Goal: Task Accomplishment & Management: Manage account settings

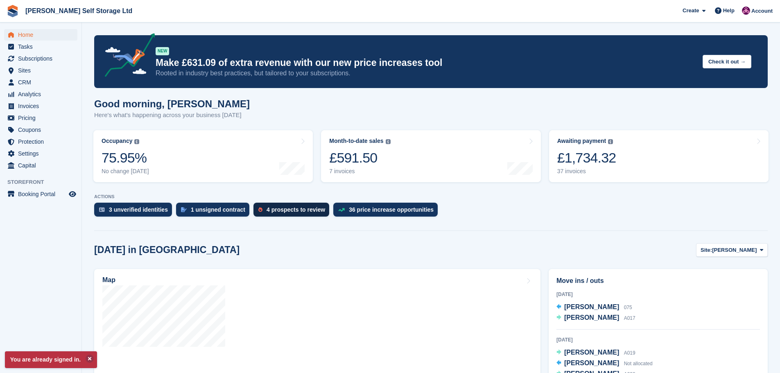
click at [266, 213] on div "4 prospects to review" at bounding box center [295, 209] width 59 height 7
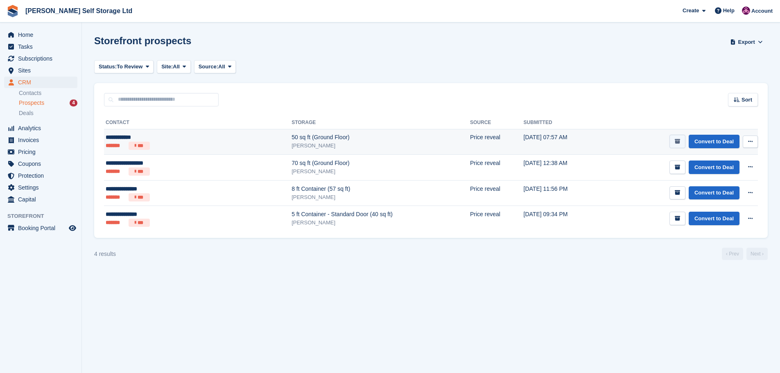
click at [678, 142] on icon "submit" at bounding box center [676, 141] width 5 height 5
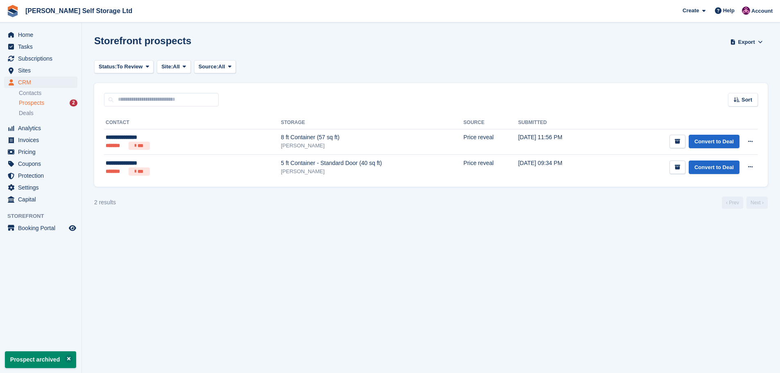
click at [678, 142] on icon "submit" at bounding box center [676, 141] width 5 height 5
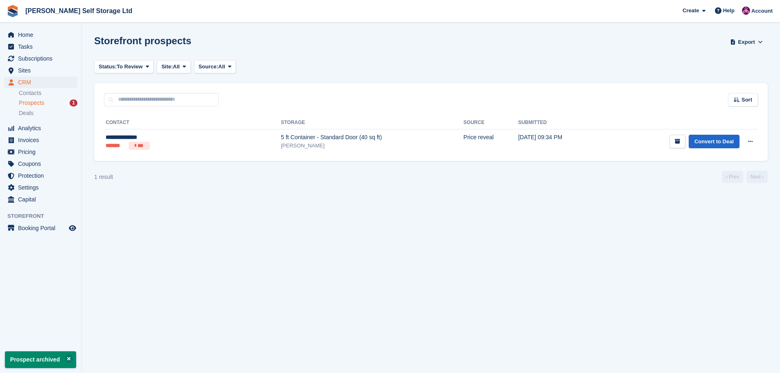
click at [678, 142] on icon "submit" at bounding box center [676, 141] width 5 height 5
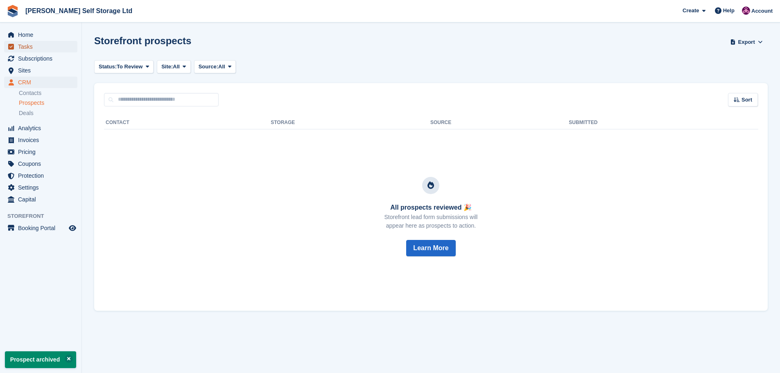
click at [15, 41] on link "Tasks" at bounding box center [40, 46] width 73 height 11
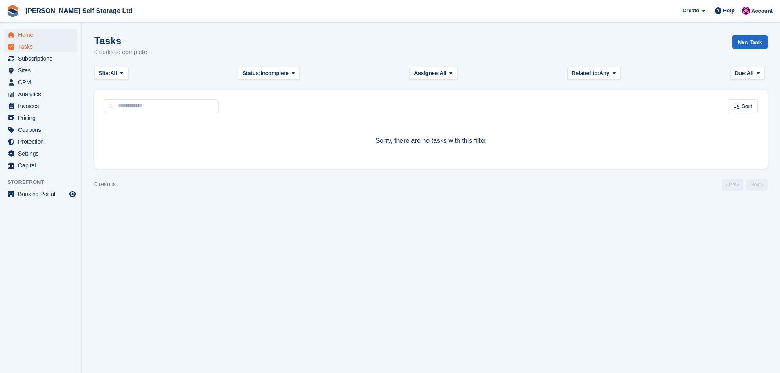
click at [15, 37] on span "menu" at bounding box center [11, 35] width 10 height 10
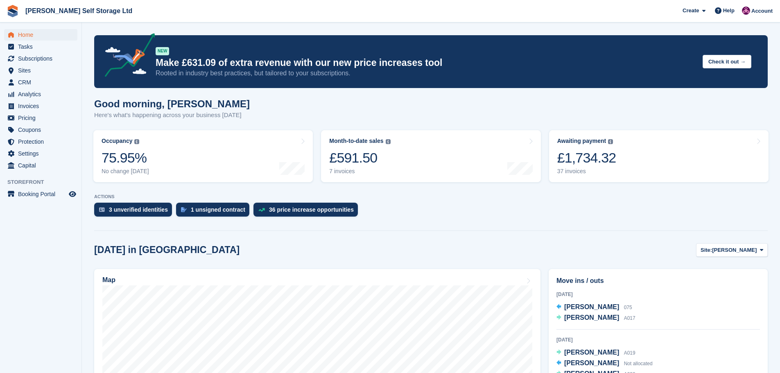
scroll to position [123, 0]
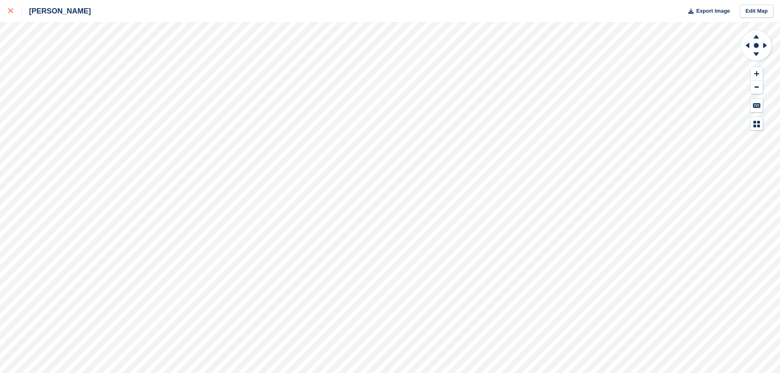
click at [6, 9] on link at bounding box center [11, 11] width 22 height 22
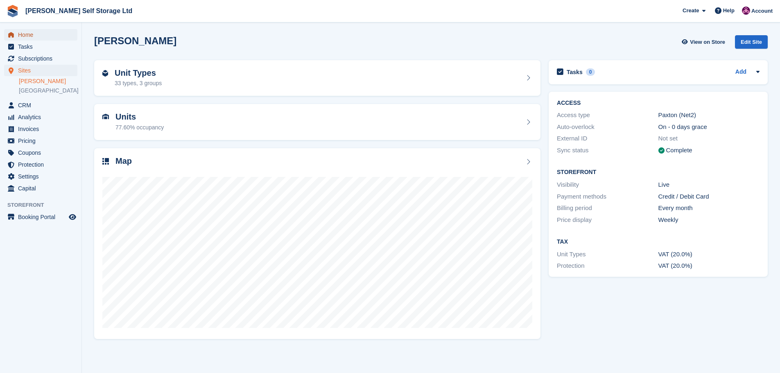
click at [34, 36] on span "Home" at bounding box center [42, 34] width 49 height 11
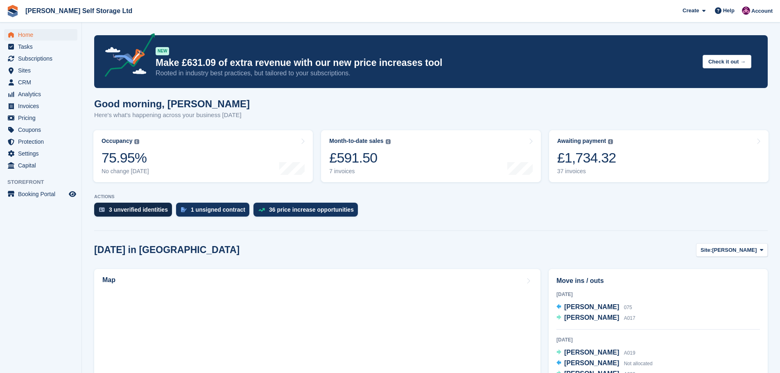
click at [147, 215] on div "3 unverified identities" at bounding box center [133, 210] width 78 height 14
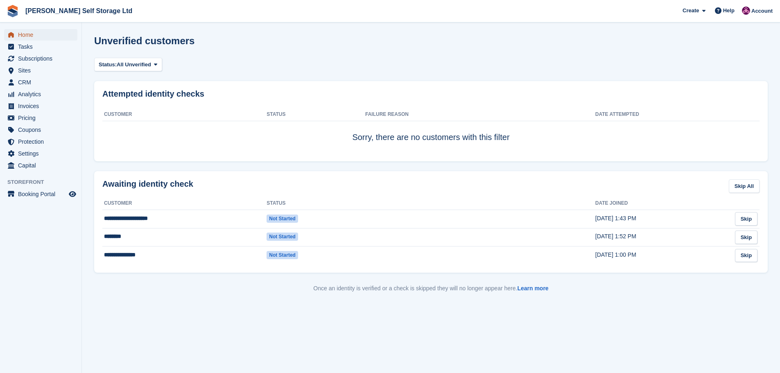
click at [26, 35] on span "Home" at bounding box center [42, 34] width 49 height 11
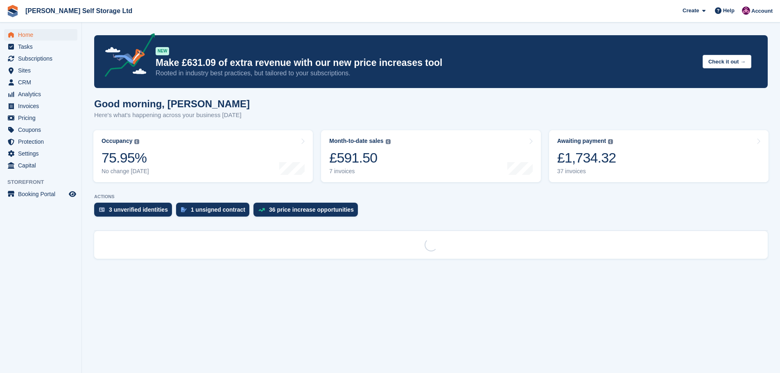
click at [201, 202] on div "ACTIONS 3 unverified identities 1 unsigned contract 36 price increase opportuni…" at bounding box center [430, 207] width 673 height 27
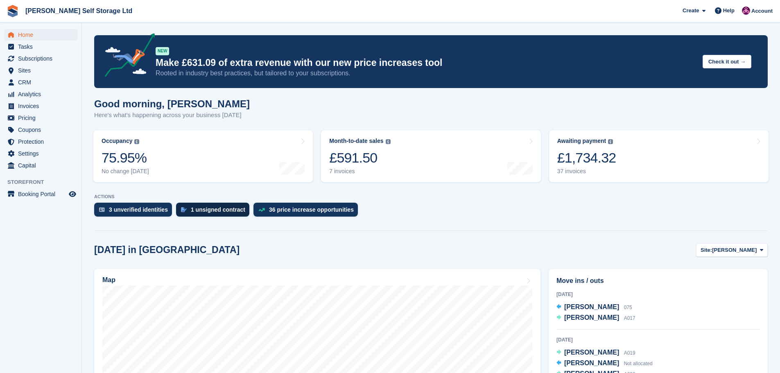
click at [194, 208] on div "1 unsigned contract" at bounding box center [218, 209] width 54 height 7
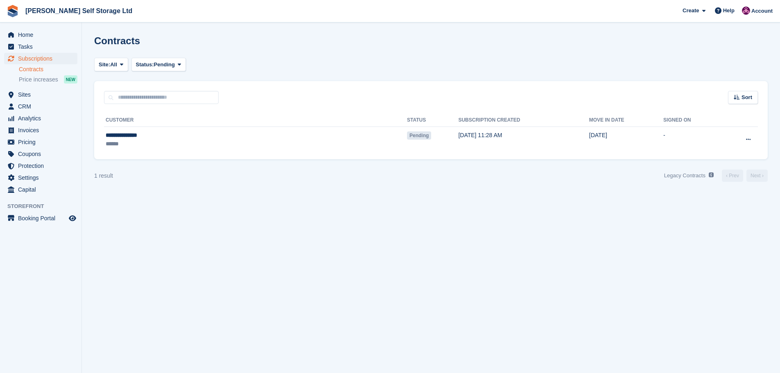
click at [23, 36] on span "Home" at bounding box center [42, 34] width 49 height 11
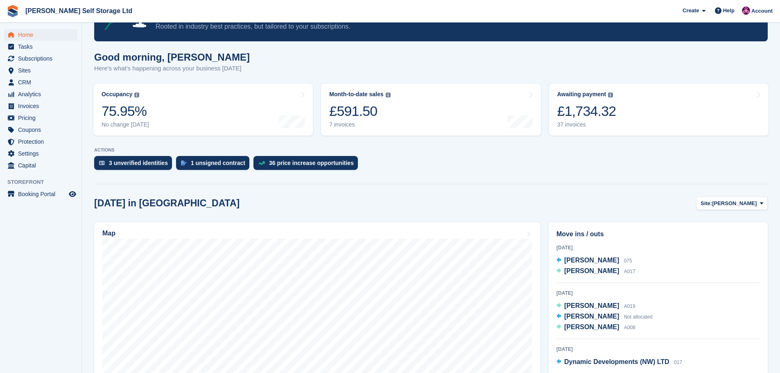
scroll to position [164, 0]
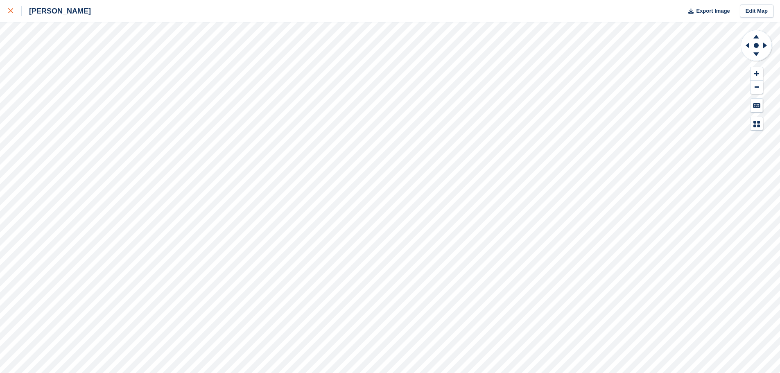
click at [12, 14] on div at bounding box center [15, 11] width 14 height 10
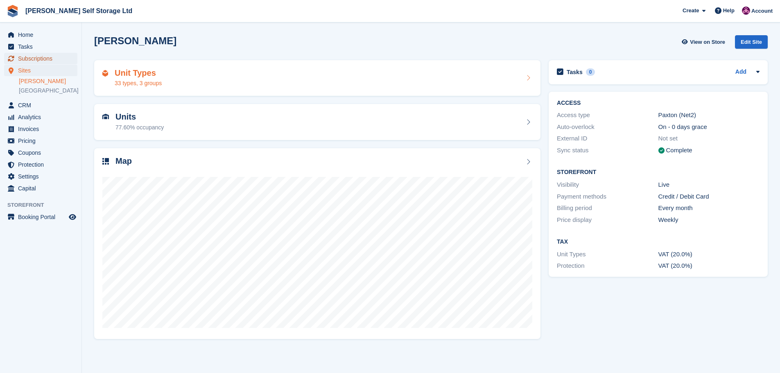
click at [43, 60] on span "Subscriptions" at bounding box center [42, 58] width 49 height 11
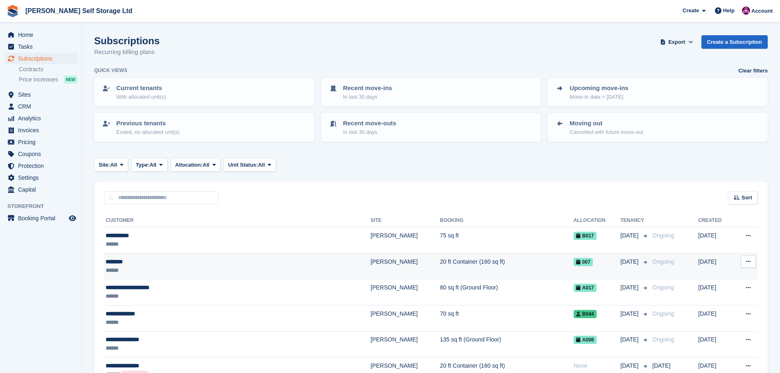
scroll to position [41, 0]
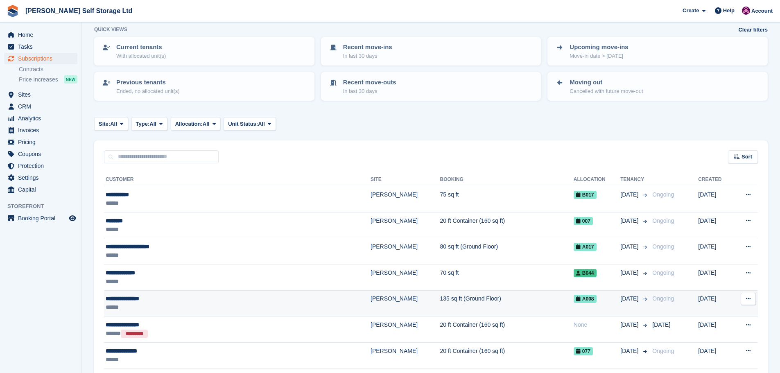
click at [156, 302] on div "**********" at bounding box center [195, 298] width 179 height 9
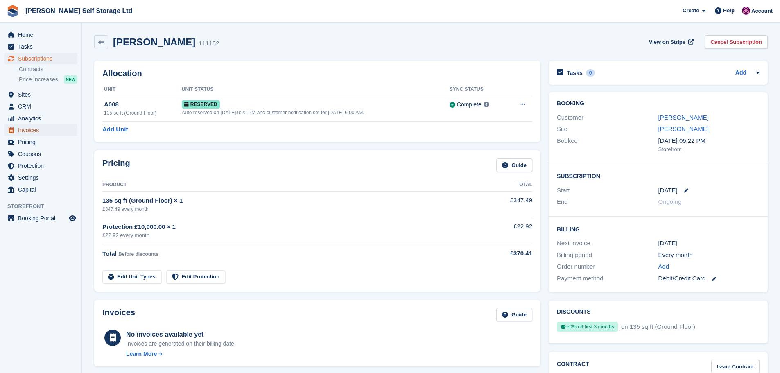
click at [23, 132] on span "Invoices" at bounding box center [42, 129] width 49 height 11
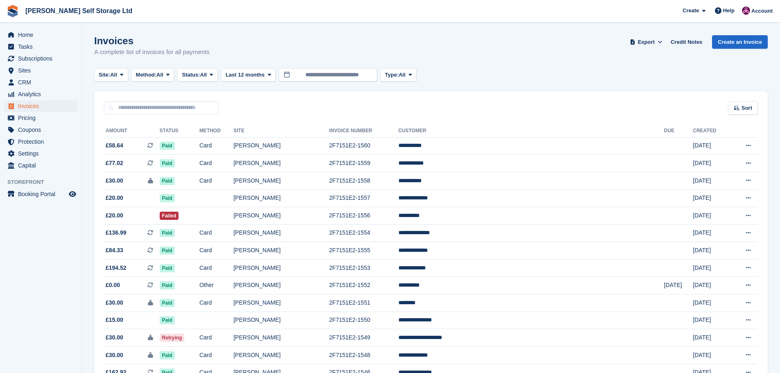
click at [144, 112] on input "text" at bounding box center [161, 108] width 115 height 14
type input "*********"
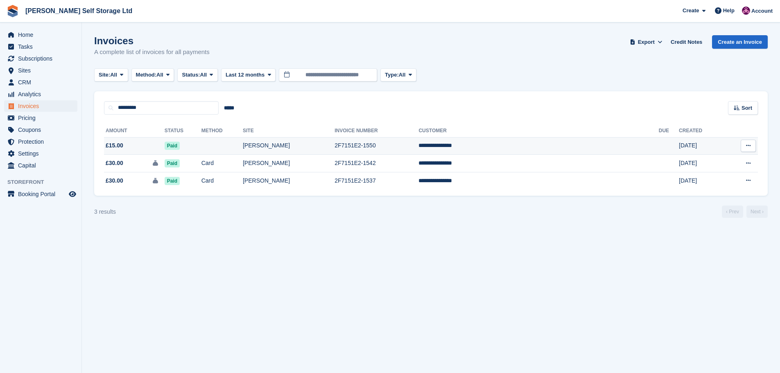
click at [201, 147] on td "Paid" at bounding box center [183, 146] width 37 height 18
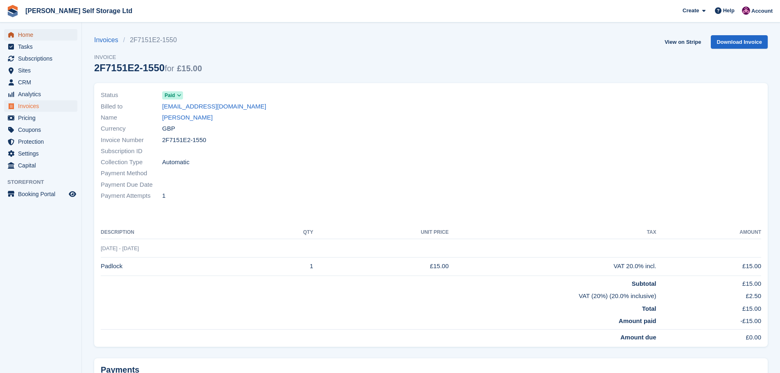
click at [28, 34] on span "Home" at bounding box center [42, 34] width 49 height 11
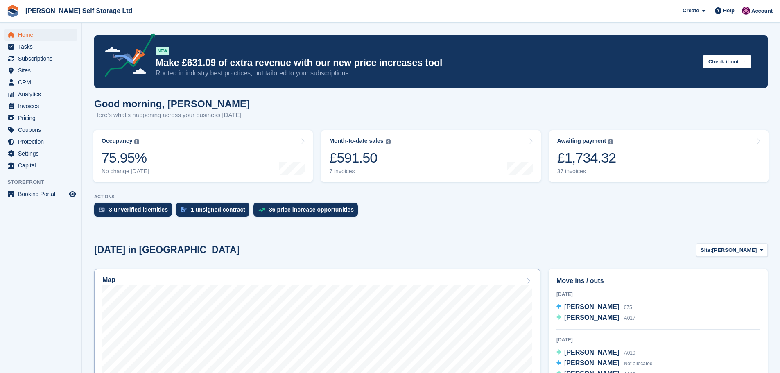
scroll to position [82, 0]
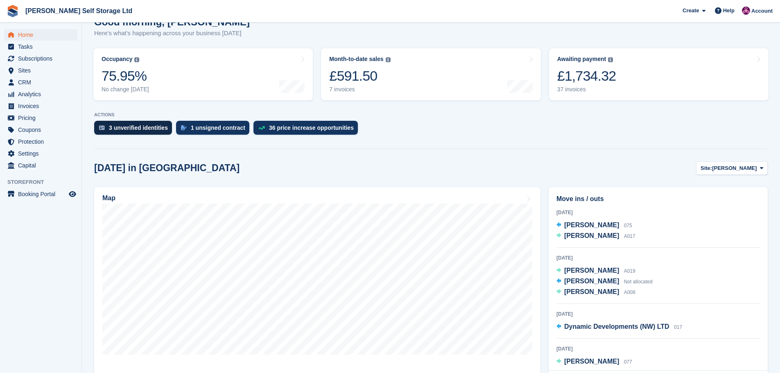
click at [135, 128] on div "3 unverified identities" at bounding box center [138, 127] width 59 height 7
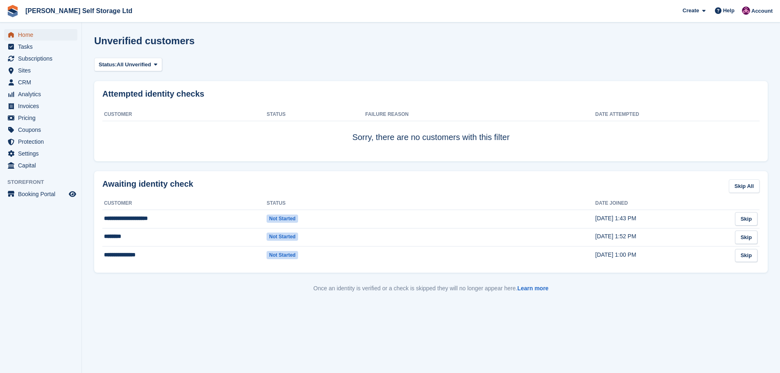
click at [30, 38] on span "Home" at bounding box center [42, 34] width 49 height 11
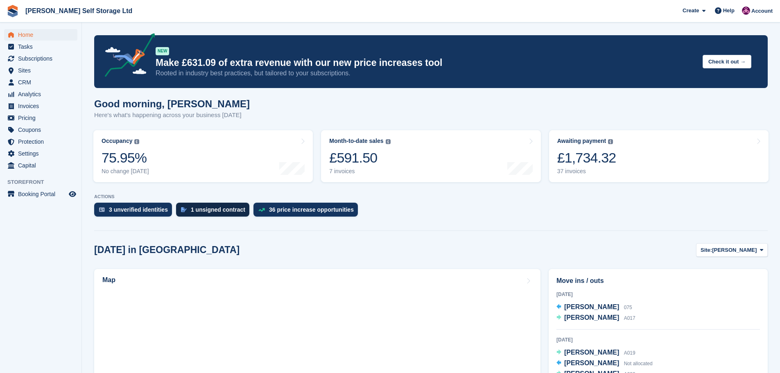
click at [205, 209] on div "1 unsigned contract" at bounding box center [218, 209] width 54 height 7
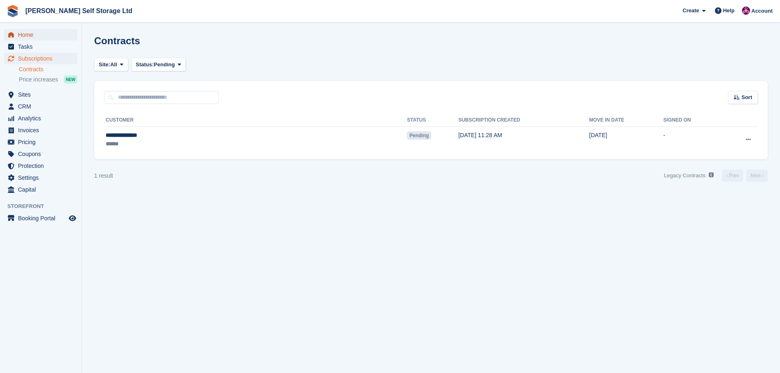
click at [22, 38] on span "Home" at bounding box center [42, 34] width 49 height 11
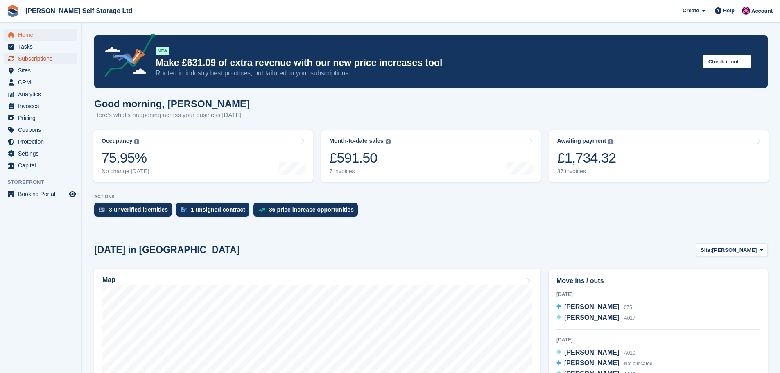
click at [34, 61] on span "Subscriptions" at bounding box center [42, 58] width 49 height 11
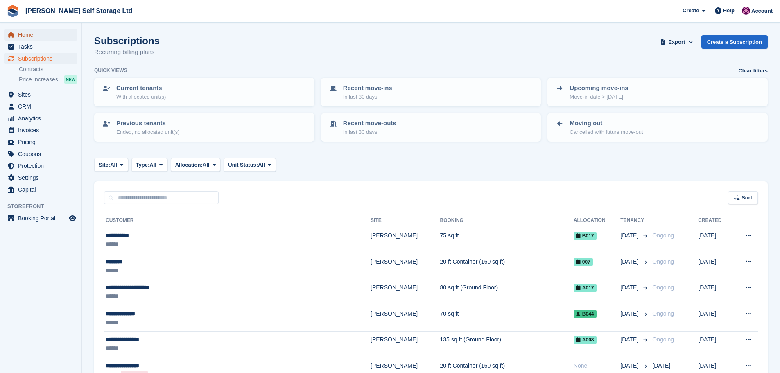
click at [32, 35] on span "Home" at bounding box center [42, 34] width 49 height 11
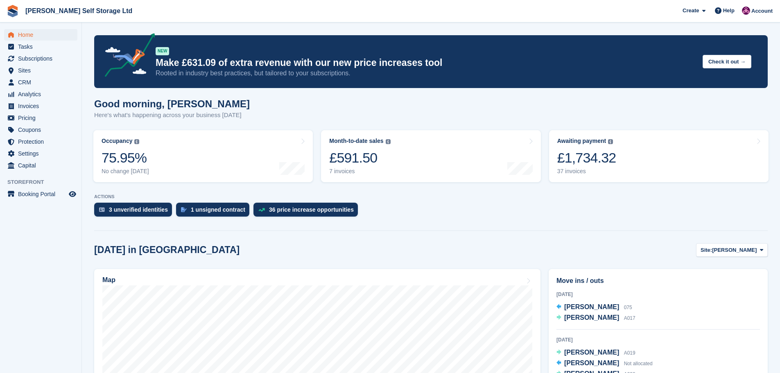
scroll to position [82, 0]
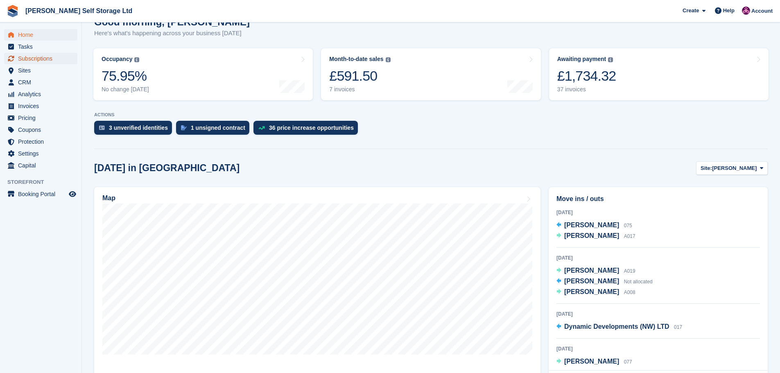
click at [38, 59] on span "Subscriptions" at bounding box center [42, 58] width 49 height 11
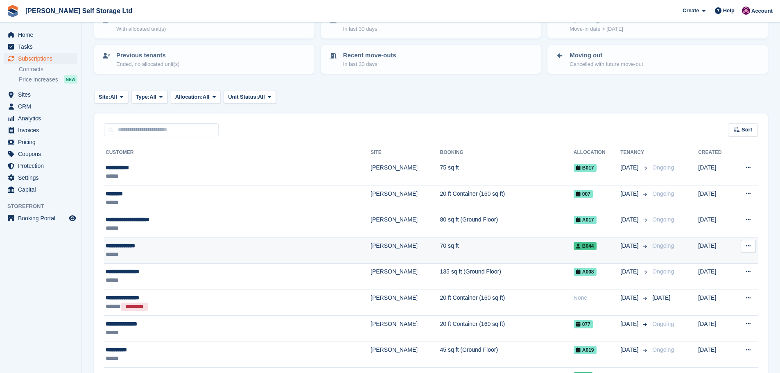
scroll to position [82, 0]
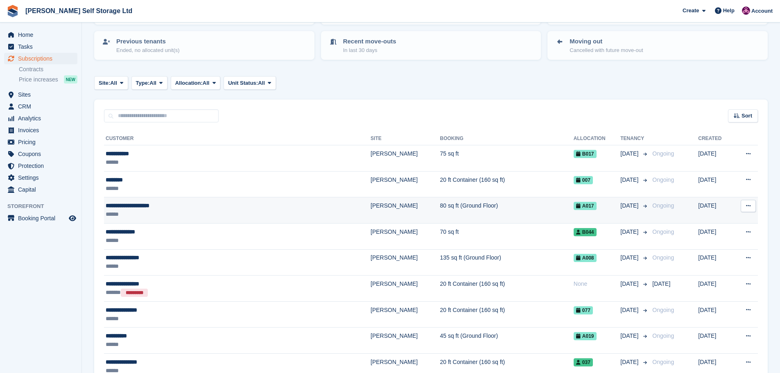
click at [149, 206] on div "**********" at bounding box center [195, 205] width 179 height 9
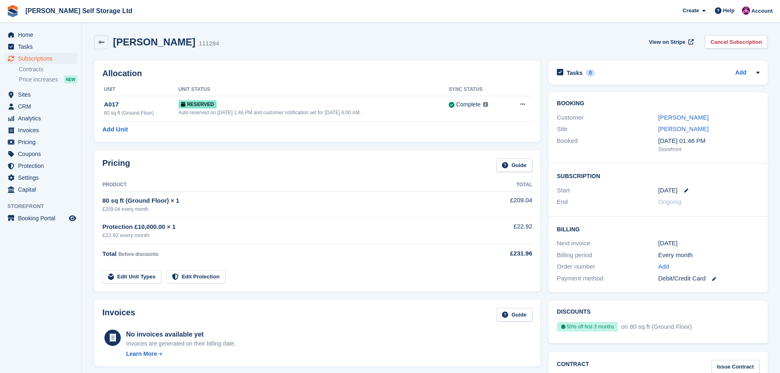
drag, startPoint x: 209, startPoint y: 44, endPoint x: 113, endPoint y: 42, distance: 96.2
click at [113, 42] on div "Kerhys sowerby - finn 111284" at bounding box center [163, 42] width 111 height 12
copy h2 "Kerhys sowerby - finn"
click at [286, 25] on section "Kerhys sowerby - finn 111284 View on Stripe Cancel Subscription Allocation Unit…" at bounding box center [431, 349] width 698 height 699
click at [25, 35] on span "Home" at bounding box center [42, 34] width 49 height 11
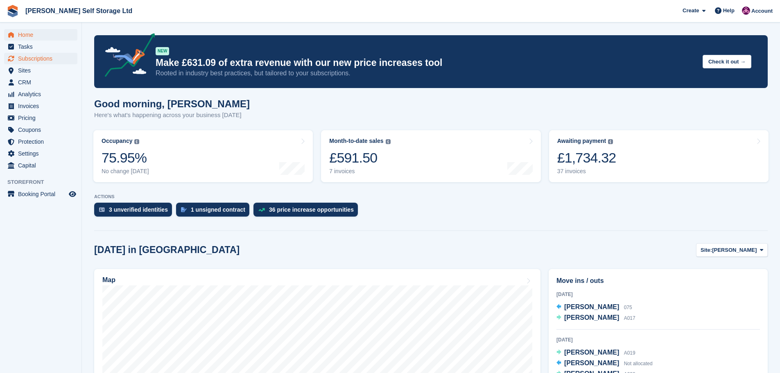
click at [138, 212] on div "3 unverified identities" at bounding box center [138, 209] width 59 height 7
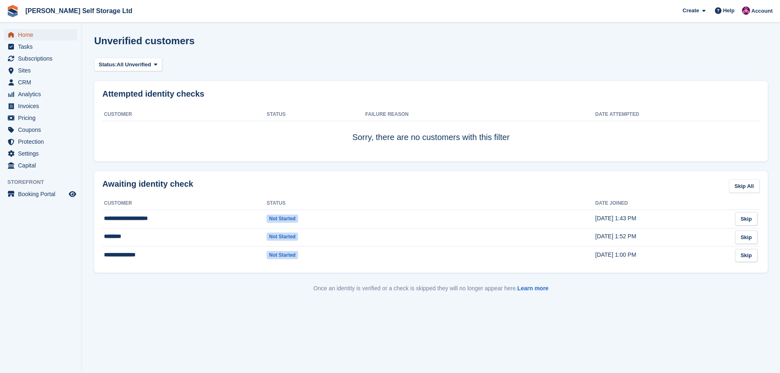
drag, startPoint x: 0, startPoint y: 0, endPoint x: 29, endPoint y: 34, distance: 44.7
click at [29, 34] on span "Home" at bounding box center [42, 34] width 49 height 11
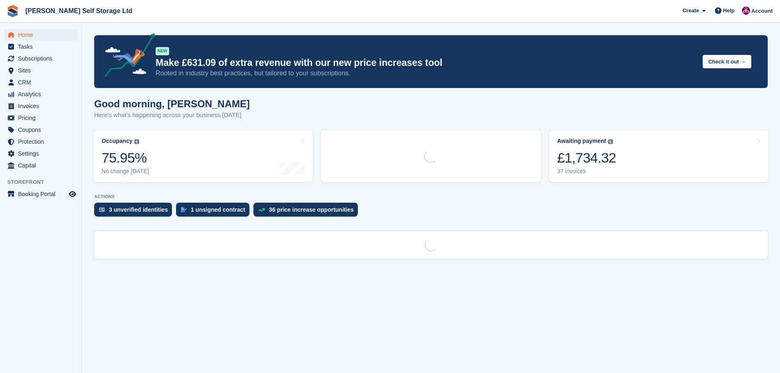
click at [199, 198] on p "ACTIONS" at bounding box center [430, 196] width 673 height 5
click at [203, 208] on div "1 unsigned contract" at bounding box center [218, 209] width 54 height 7
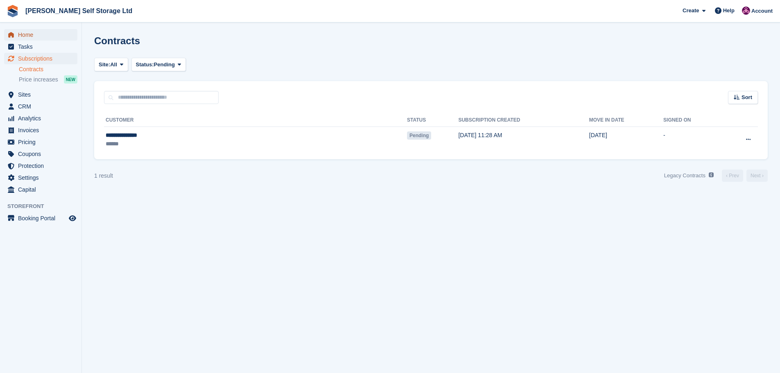
click at [27, 35] on span "Home" at bounding box center [42, 34] width 49 height 11
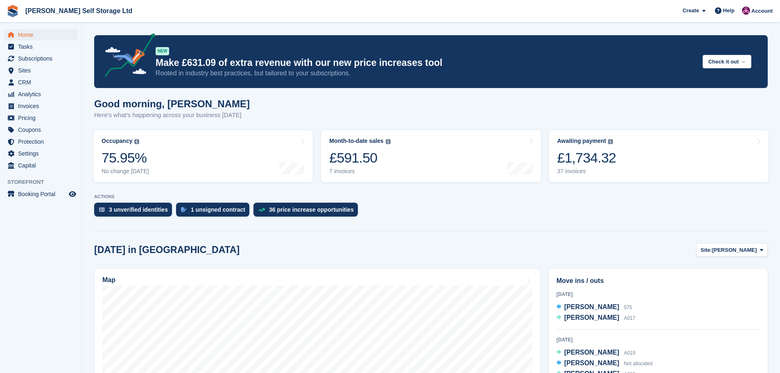
scroll to position [123, 0]
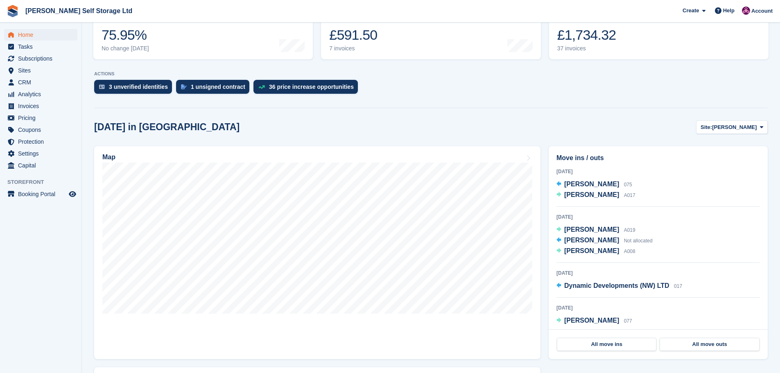
click at [595, 108] on hr at bounding box center [430, 108] width 673 height 0
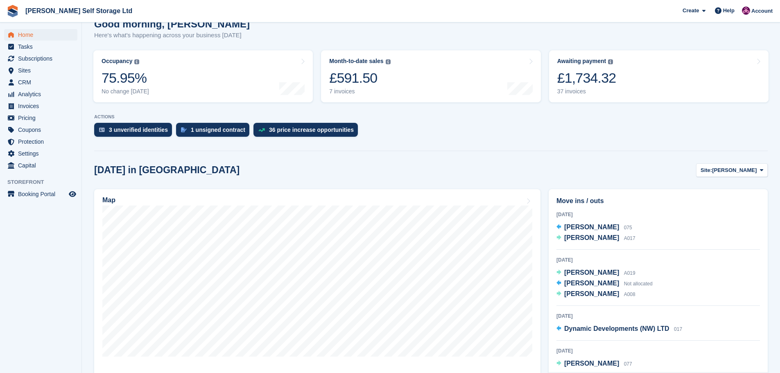
scroll to position [82, 0]
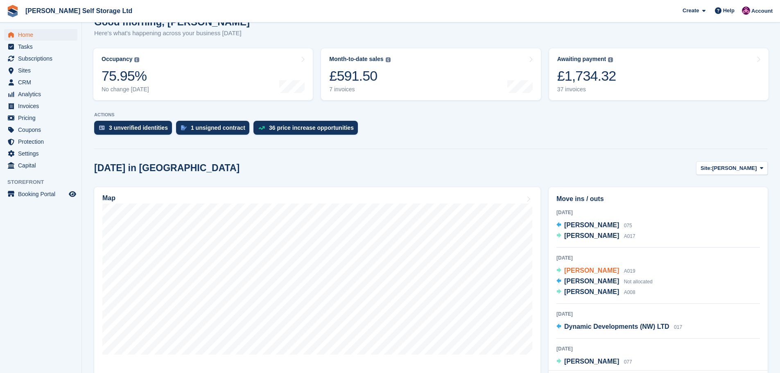
click at [573, 270] on span "Rob Sutton" at bounding box center [591, 270] width 55 height 7
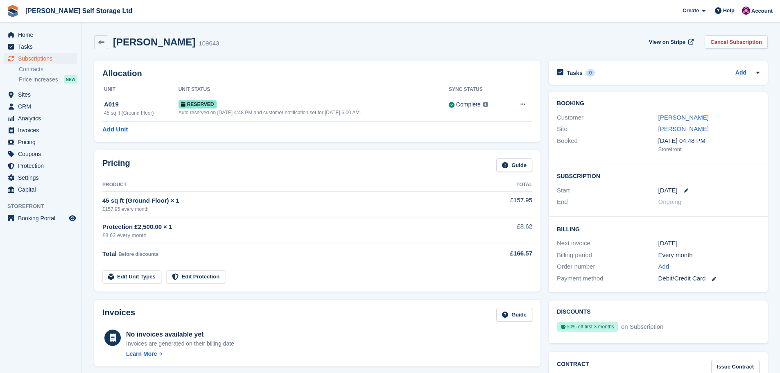
click at [661, 122] on div "Rob Sutton" at bounding box center [708, 117] width 101 height 9
click at [665, 119] on link "Rob Sutton" at bounding box center [683, 117] width 50 height 7
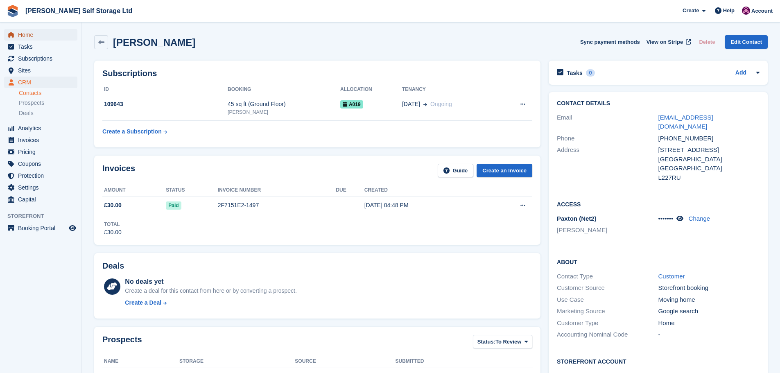
click at [29, 32] on span "Home" at bounding box center [42, 34] width 49 height 11
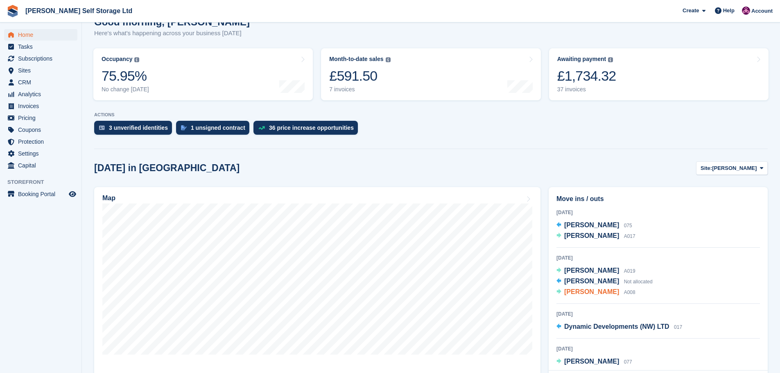
click at [585, 291] on span "[PERSON_NAME]" at bounding box center [591, 291] width 55 height 7
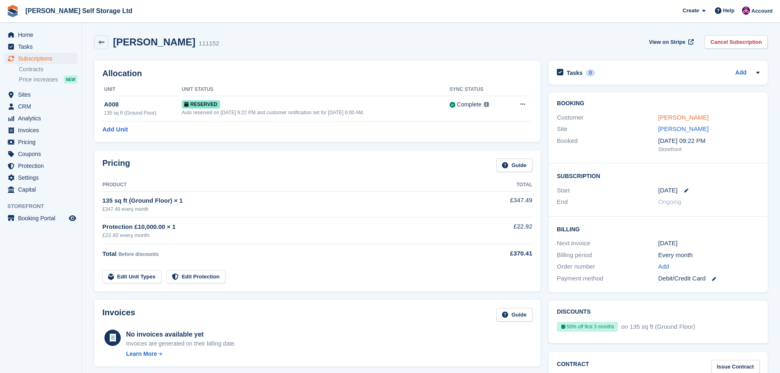
click at [670, 116] on link "Christine Martin" at bounding box center [683, 117] width 50 height 7
click at [25, 36] on span "Home" at bounding box center [42, 34] width 49 height 11
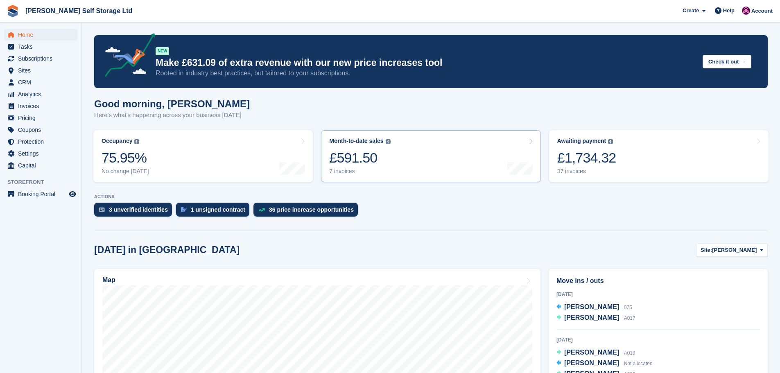
scroll to position [82, 0]
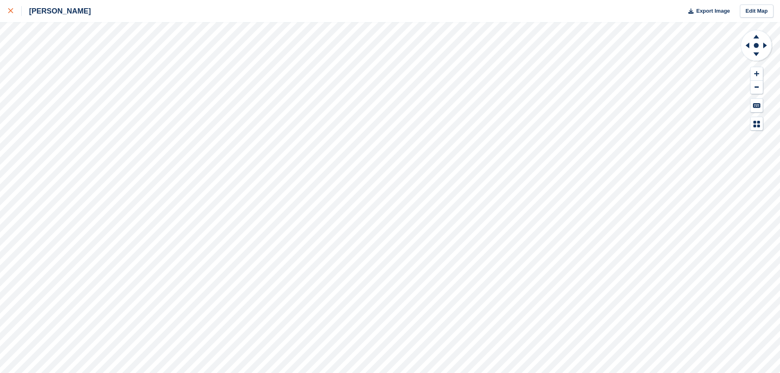
click at [11, 11] on icon at bounding box center [10, 10] width 5 height 5
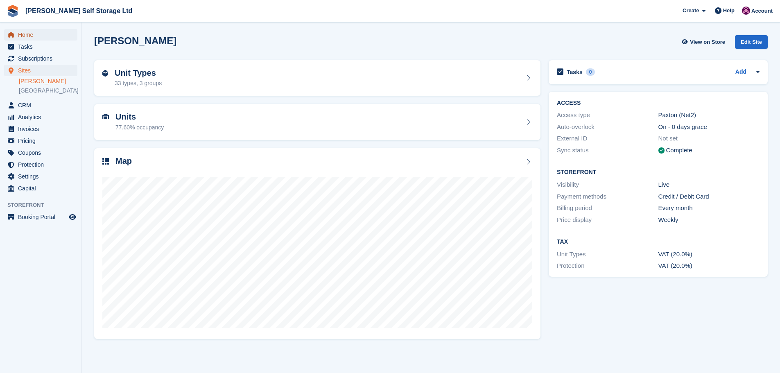
click at [23, 34] on span "Home" at bounding box center [42, 34] width 49 height 11
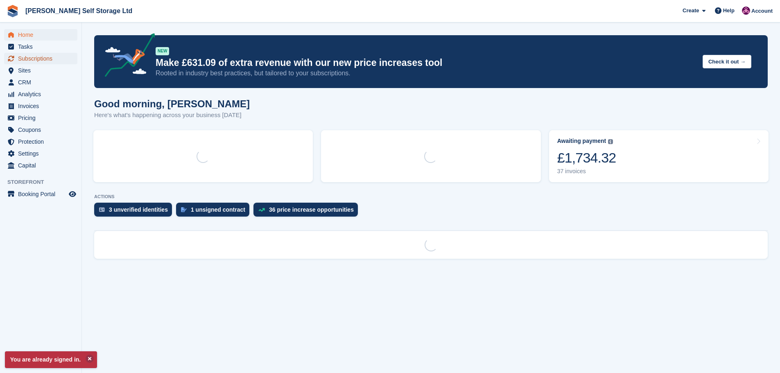
click at [47, 60] on span "Subscriptions" at bounding box center [42, 58] width 49 height 11
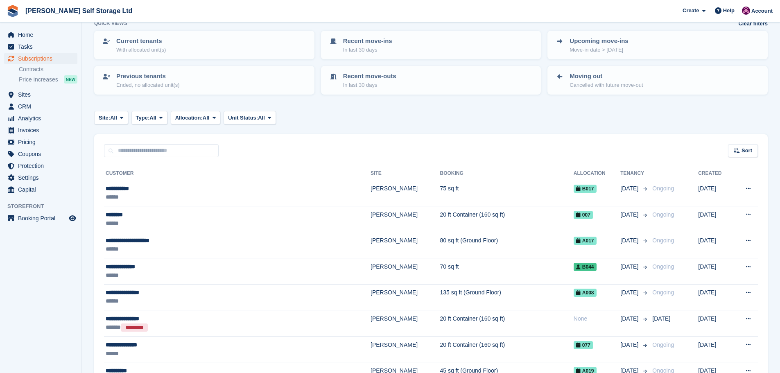
scroll to position [41, 0]
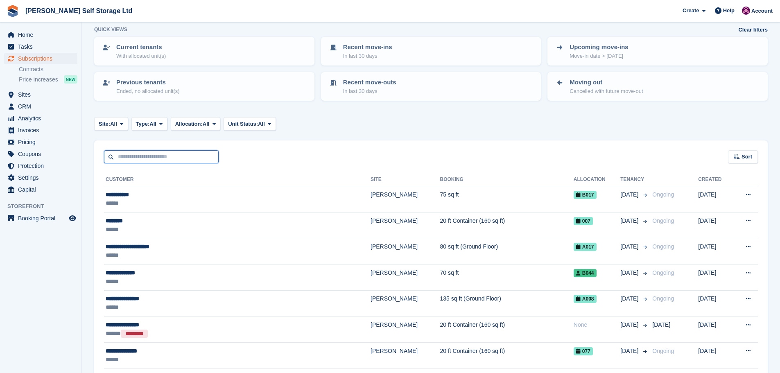
click at [129, 158] on input "text" at bounding box center [161, 157] width 115 height 14
type input "****"
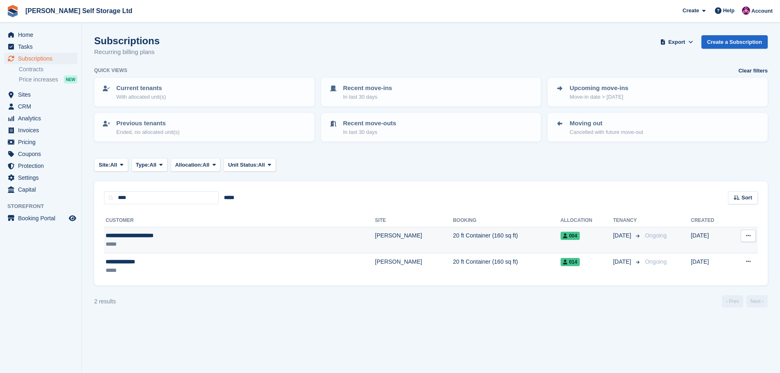
click at [171, 239] on div "**********" at bounding box center [187, 235] width 162 height 9
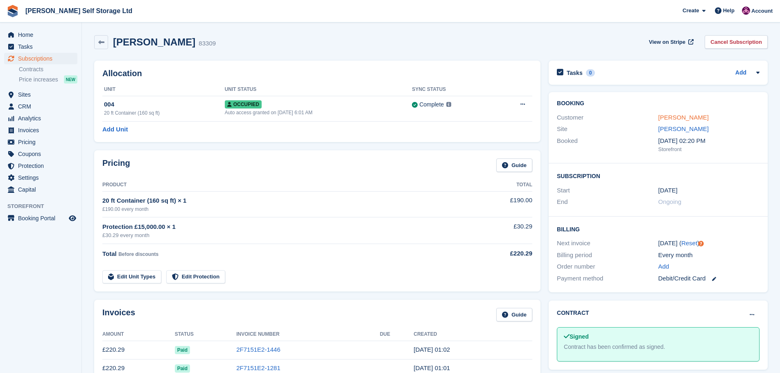
click at [668, 115] on link "[PERSON_NAME]" at bounding box center [683, 117] width 50 height 7
